Goal: Task Accomplishment & Management: Manage account settings

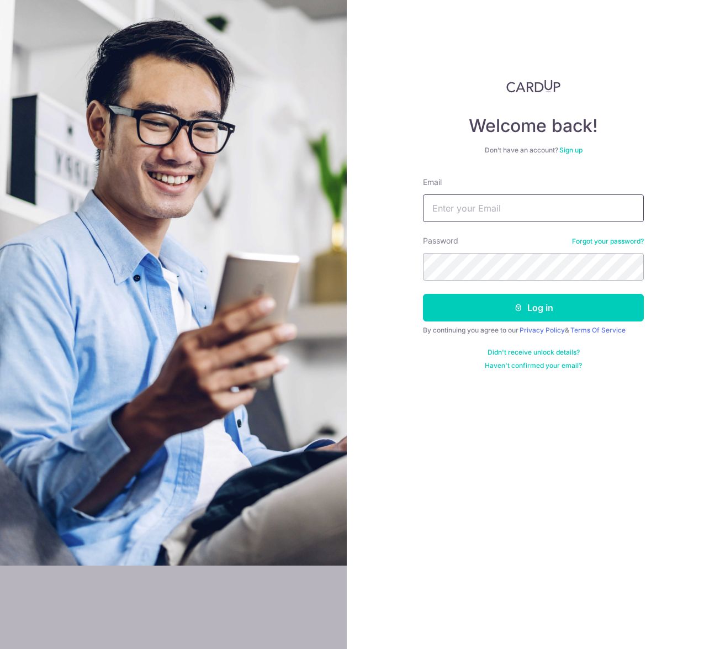
type input "[EMAIL_ADDRESS][DOMAIN_NAME]"
click at [568, 312] on button "Log in" at bounding box center [533, 308] width 221 height 28
